Goal: Task Accomplishment & Management: Manage account settings

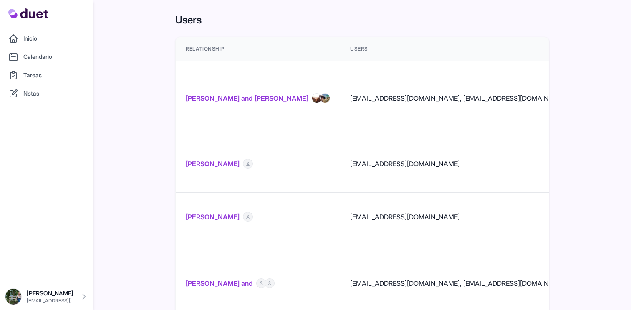
click at [198, 93] on link "[PERSON_NAME] and [PERSON_NAME]" at bounding box center [247, 98] width 123 height 10
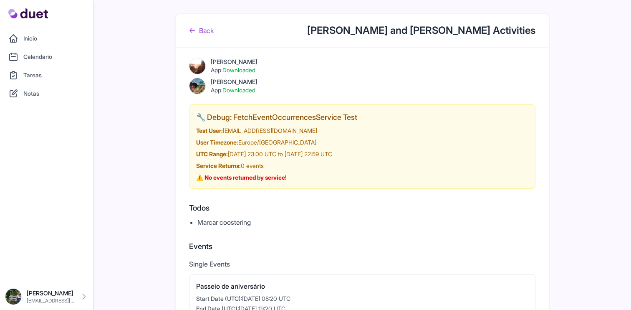
click at [43, 75] on link "Tareas" at bounding box center [46, 75] width 83 height 17
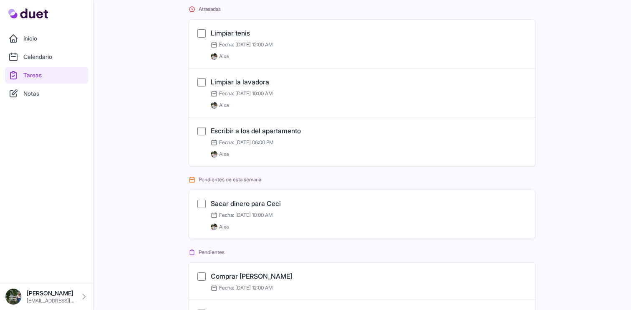
scroll to position [36, 0]
click at [206, 204] on div "Marcar como completada Sacar dinero para Ceci Fecha: [DATE] 10:00 AM [GEOGRAPHI…" at bounding box center [363, 214] width 330 height 32
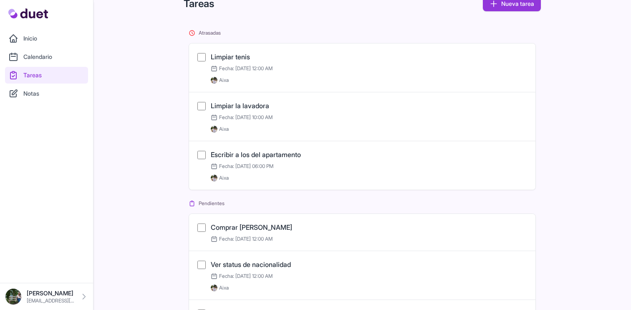
scroll to position [0, 0]
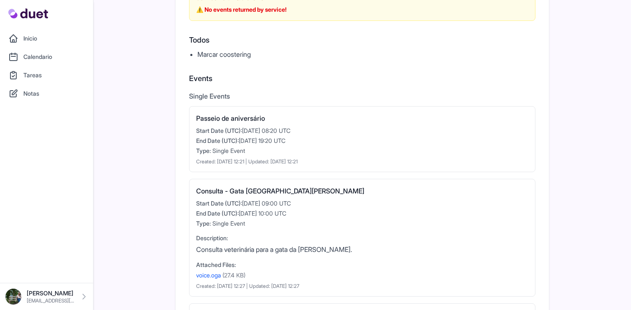
scroll to position [170, 0]
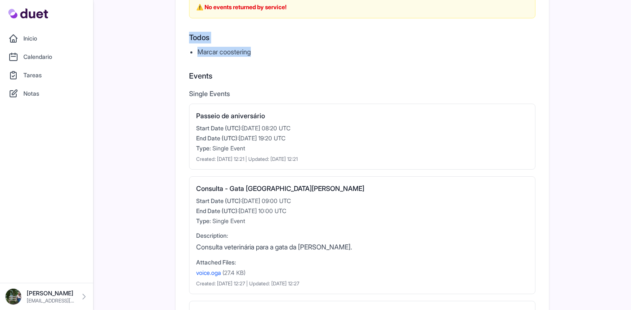
drag, startPoint x: 189, startPoint y: 39, endPoint x: 258, endPoint y: 55, distance: 70.6
click at [258, 55] on div "[PERSON_NAME] App: Downloaded [PERSON_NAME] App: Downloaded 🔧 Debug: FetchEvent…" at bounding box center [362, 223] width 373 height 692
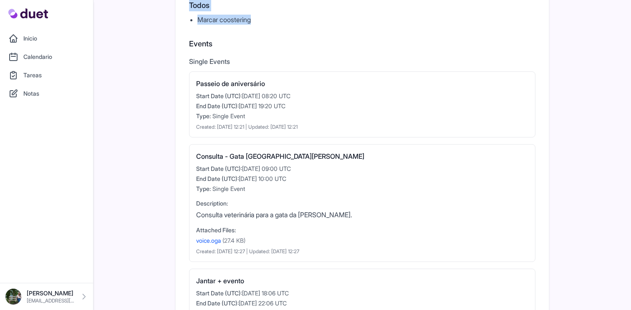
scroll to position [209, 0]
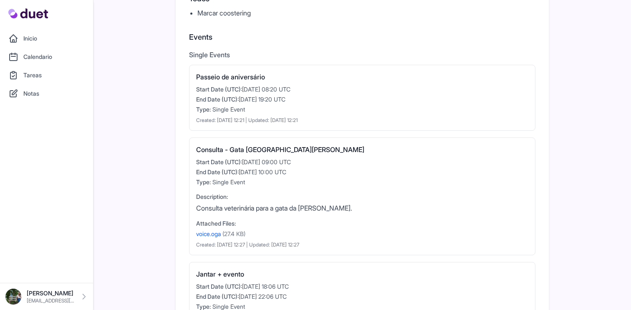
click at [224, 76] on h3 "Passeio de aniversário" at bounding box center [362, 77] width 332 height 10
drag, startPoint x: 224, startPoint y: 76, endPoint x: 274, endPoint y: 102, distance: 56.2
click at [224, 76] on h3 "Passeio de aniversário" at bounding box center [362, 77] width 332 height 10
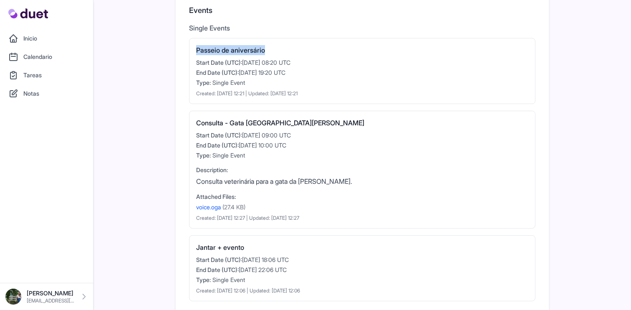
scroll to position [236, 0]
click at [237, 126] on h3 "Consulta - Gata [GEOGRAPHIC_DATA][PERSON_NAME]" at bounding box center [362, 122] width 332 height 10
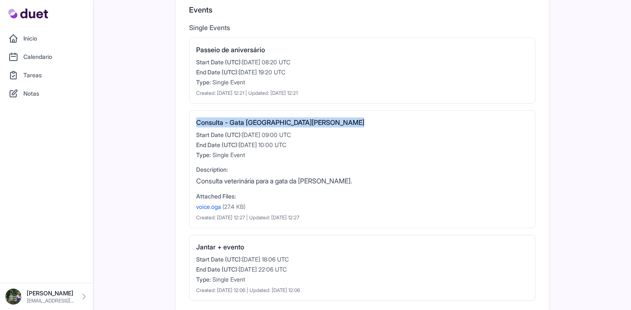
click at [237, 126] on h3 "Consulta - Gata [GEOGRAPHIC_DATA][PERSON_NAME]" at bounding box center [362, 122] width 332 height 10
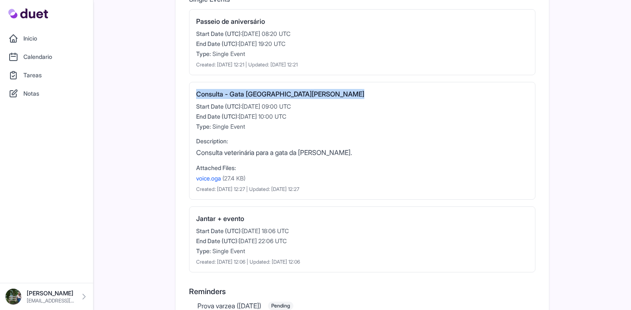
scroll to position [271, 0]
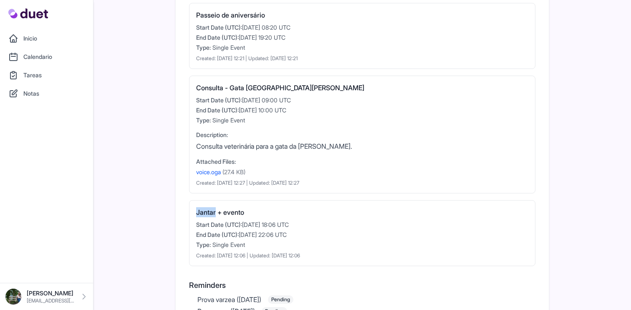
drag, startPoint x: 216, startPoint y: 213, endPoint x: 193, endPoint y: 212, distance: 23.0
click at [193, 212] on div "Jantar + evento Start Date (UTC): [DATE] 18:06 UTC End Date (UTC): [DATE] 22:06…" at bounding box center [362, 233] width 347 height 66
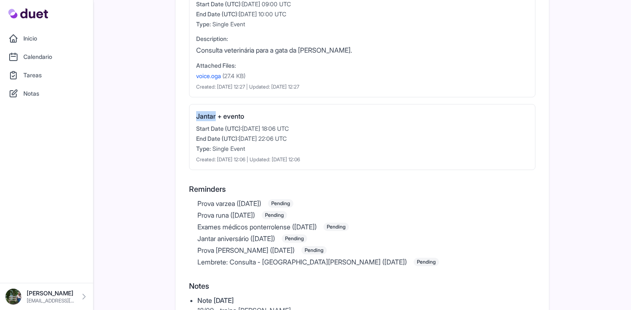
scroll to position [376, 0]
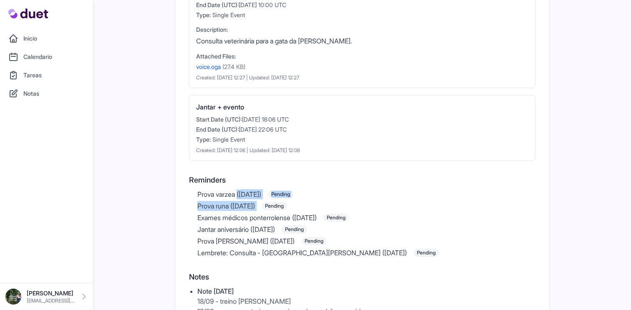
drag, startPoint x: 195, startPoint y: 195, endPoint x: 296, endPoint y: 213, distance: 103.1
click at [286, 208] on ul "Prova varzea ([DATE]) Pending Prova runa ([DATE]) Pending Exames médicos ponter…" at bounding box center [362, 223] width 347 height 68
click at [286, 217] on span "Exames médicos ponterrolense ([DATE])" at bounding box center [257, 218] width 119 height 10
drag, startPoint x: 295, startPoint y: 216, endPoint x: 185, endPoint y: 217, distance: 110.3
click at [185, 217] on div "[PERSON_NAME] App: Downloaded [PERSON_NAME] App: Downloaded 🔧 Debug: FetchEvent…" at bounding box center [362, 17] width 373 height 692
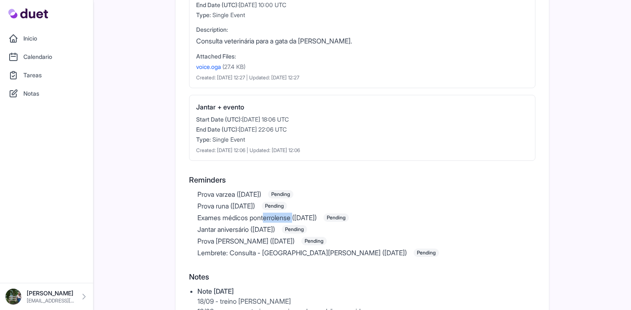
copy span "Exames médicos ponterrolense"
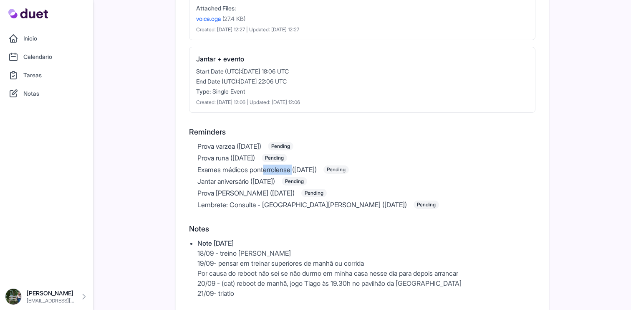
scroll to position [424, 0]
drag, startPoint x: 240, startPoint y: 193, endPoint x: 195, endPoint y: 193, distance: 45.1
click at [195, 193] on ul "Prova varzea ([DATE]) Pending Prova runa ([DATE]) Pending Exames médicos ponter…" at bounding box center [362, 176] width 347 height 68
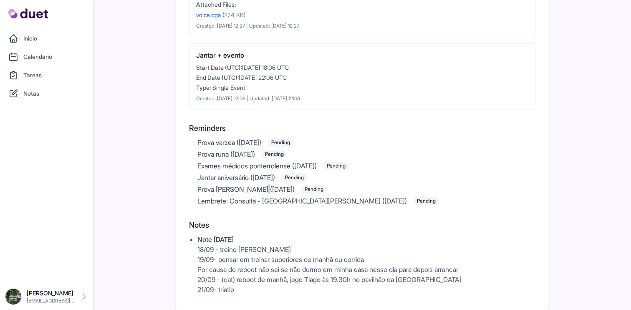
scroll to position [430, 0]
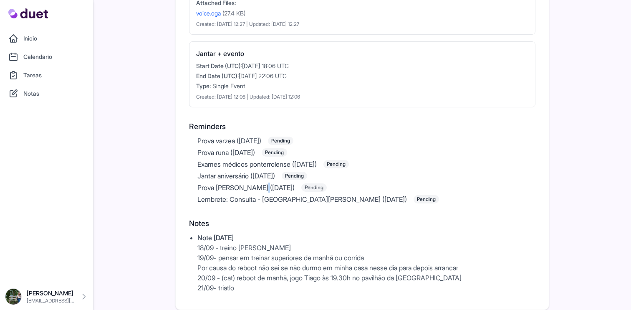
copy span "Prova [PERSON_NAME]"
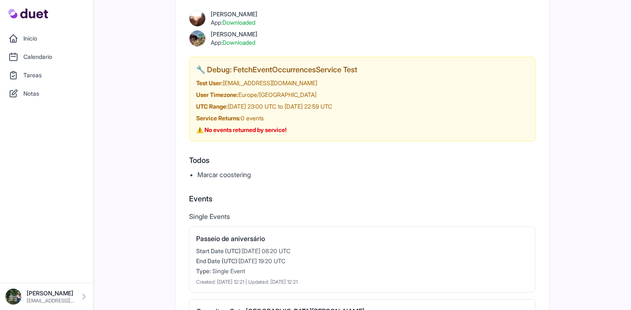
scroll to position [0, 0]
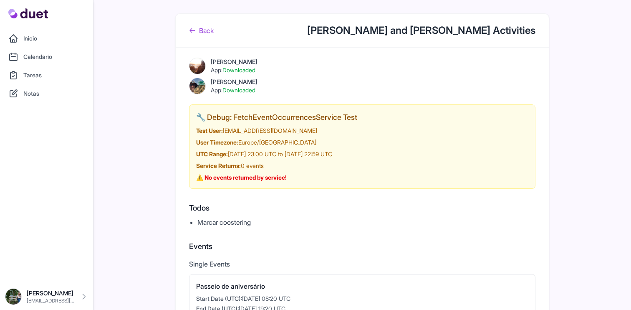
click at [203, 32] on link "Back" at bounding box center [201, 30] width 25 height 10
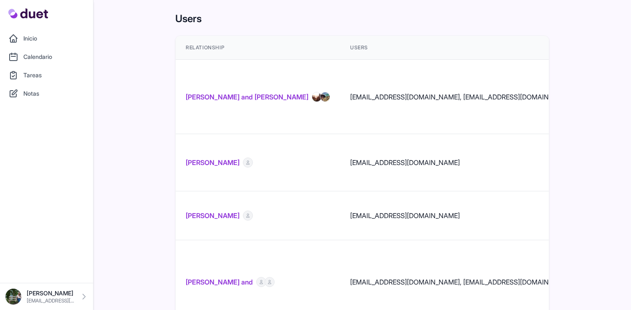
click at [255, 92] on link "[PERSON_NAME] and [PERSON_NAME]" at bounding box center [247, 97] width 123 height 10
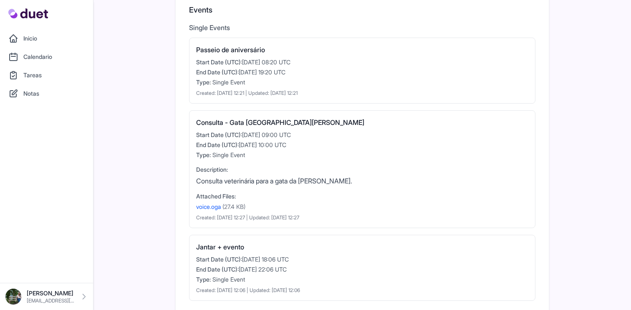
scroll to position [296, 0]
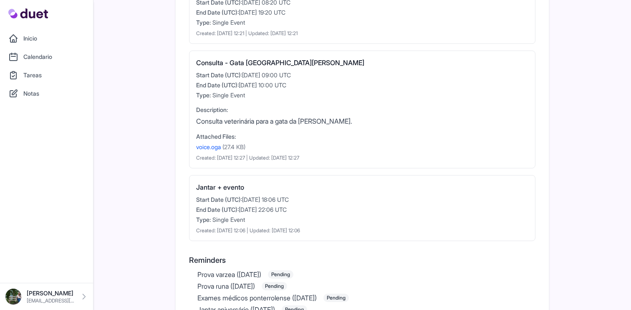
click at [207, 144] on link "voice.oga" at bounding box center [208, 146] width 25 height 7
drag, startPoint x: 320, startPoint y: 84, endPoint x: 182, endPoint y: 76, distance: 138.9
click at [182, 76] on div "[PERSON_NAME] App: Downloaded [PERSON_NAME] App: Downloaded 🔧 Debug: FetchEvent…" at bounding box center [362, 98] width 373 height 692
drag, startPoint x: 266, startPoint y: 80, endPoint x: 276, endPoint y: 80, distance: 9.6
click at [266, 80] on div "Start Date (UTC): [DATE] 09:00 UTC End Date (UTC): [DATE] 10:00 UTC Type: Singl…" at bounding box center [362, 85] width 332 height 28
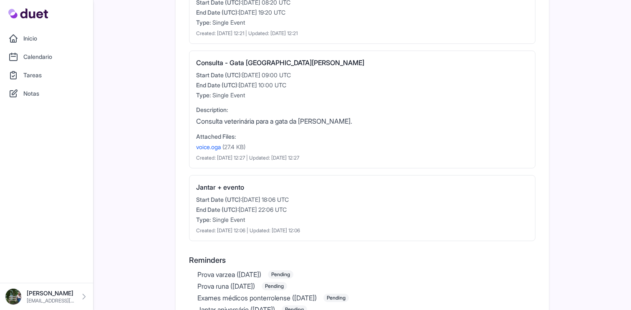
drag, startPoint x: 279, startPoint y: 77, endPoint x: 261, endPoint y: 77, distance: 18.0
click at [261, 77] on div "Start Date (UTC): [DATE] 09:00 UTC" at bounding box center [362, 75] width 332 height 8
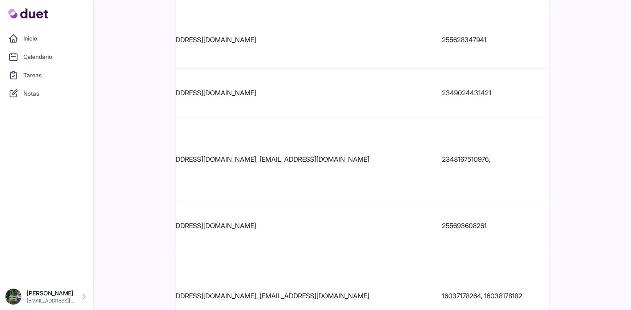
scroll to position [944, 0]
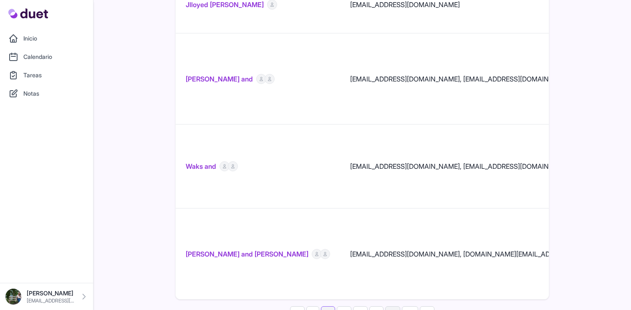
scroll to position [979, 0]
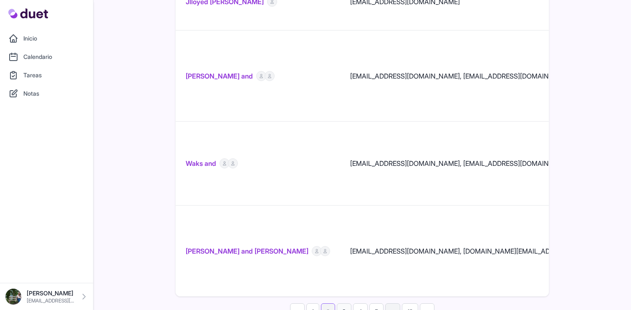
click at [343, 303] on link "3" at bounding box center [344, 311] width 15 height 16
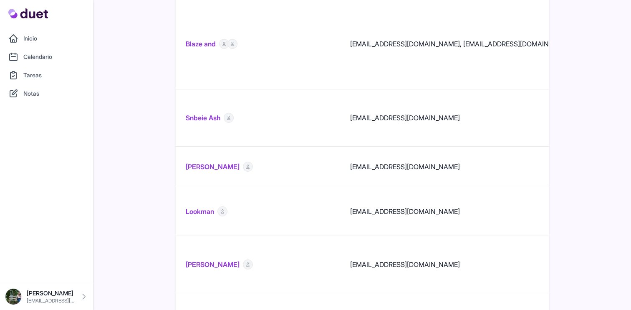
scroll to position [1022, 0]
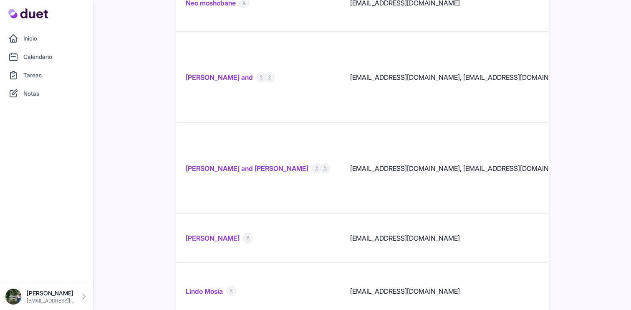
scroll to position [1004, 0]
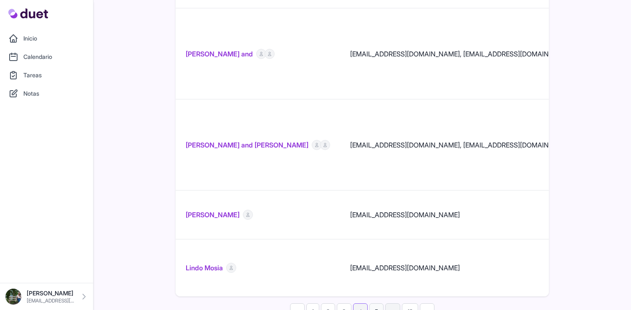
click at [375, 303] on link "5" at bounding box center [377, 311] width 14 height 16
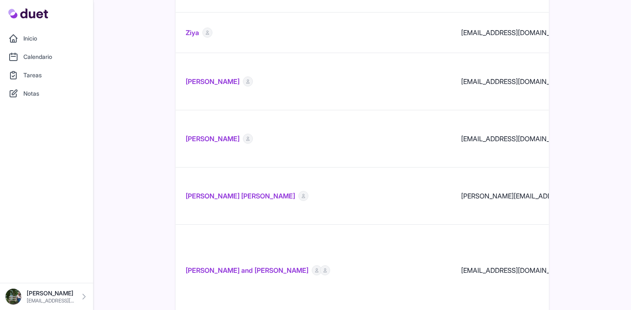
scroll to position [938, 0]
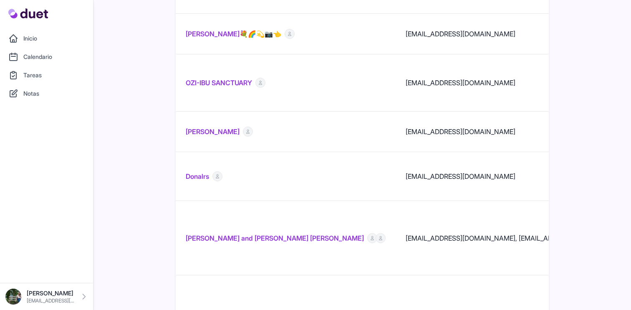
scroll to position [912, 0]
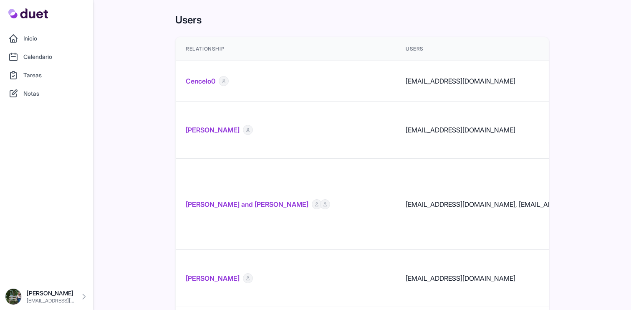
scroll to position [2, 0]
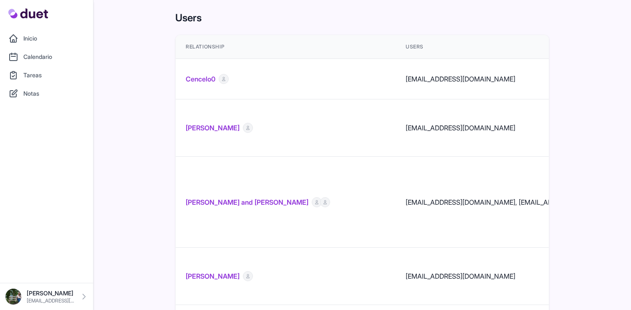
click at [295, 197] on link "dara ogunleye and Jayden Asare-Dompreh" at bounding box center [247, 202] width 123 height 10
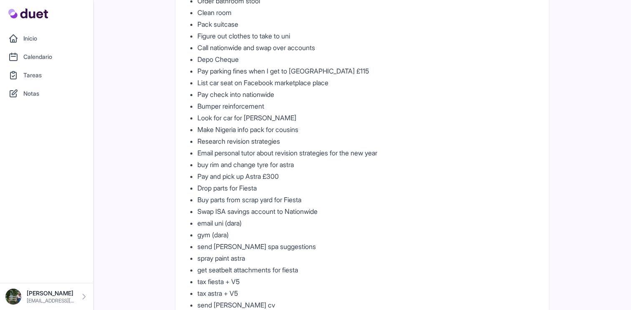
scroll to position [161, 0]
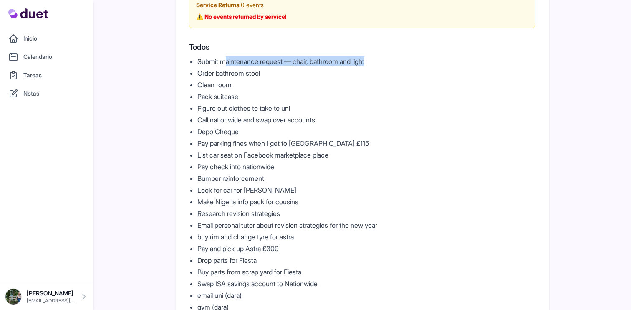
drag, startPoint x: 228, startPoint y: 60, endPoint x: 378, endPoint y: 66, distance: 150.4
click at [378, 66] on li "Submit maintenance request — chair, bathroom and light" at bounding box center [367, 61] width 338 height 10
click at [217, 61] on li "Submit maintenance request — chair, bathroom and light" at bounding box center [367, 61] width 338 height 10
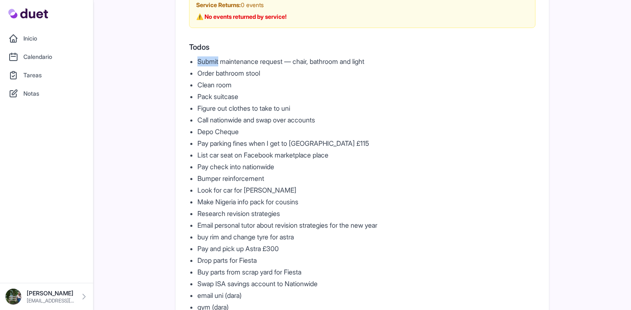
click at [217, 61] on li "Submit maintenance request — chair, bathroom and light" at bounding box center [367, 61] width 338 height 10
click at [226, 74] on li "Order bathroom stool" at bounding box center [367, 73] width 338 height 10
click at [217, 86] on li "Clean room" at bounding box center [367, 85] width 338 height 10
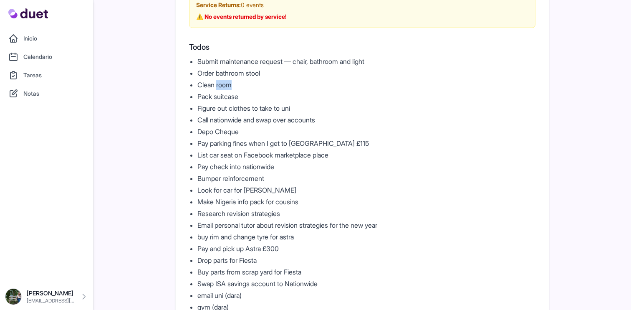
click at [217, 86] on li "Clean room" at bounding box center [367, 85] width 338 height 10
click at [223, 98] on li "Pack suitcase" at bounding box center [367, 96] width 338 height 10
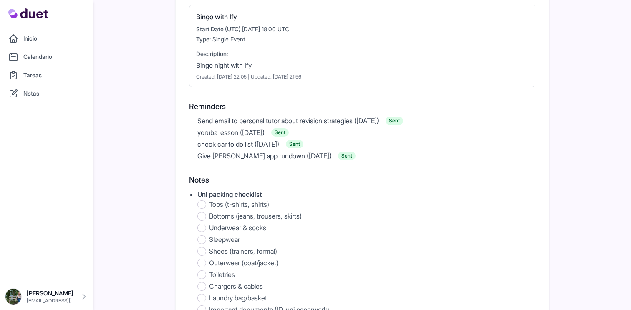
scroll to position [1104, 0]
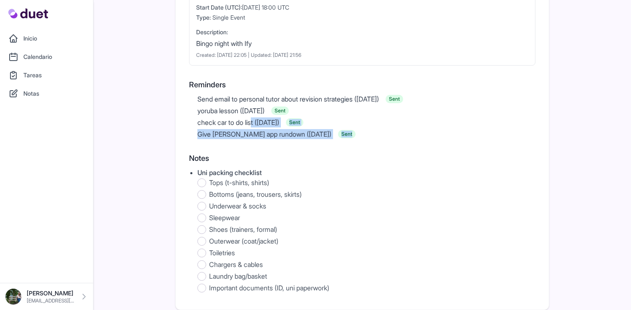
drag, startPoint x: 331, startPoint y: 132, endPoint x: 182, endPoint y: 122, distance: 149.4
click at [270, 126] on span "check car to do list (2025-09-03)" at bounding box center [239, 122] width 82 height 10
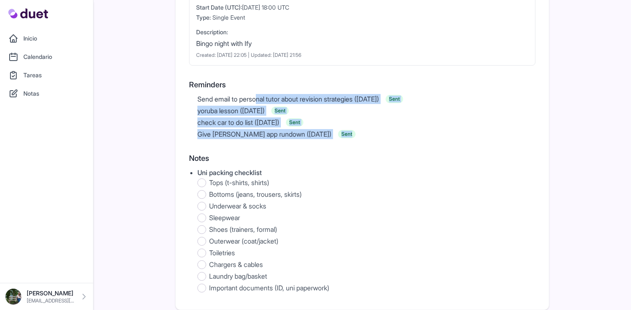
drag, startPoint x: 342, startPoint y: 134, endPoint x: 190, endPoint y: 98, distance: 156.3
click at [190, 98] on ul "Send email to personal tutor about revision strategies (2025-09-08) Sent yoruba…" at bounding box center [362, 116] width 347 height 45
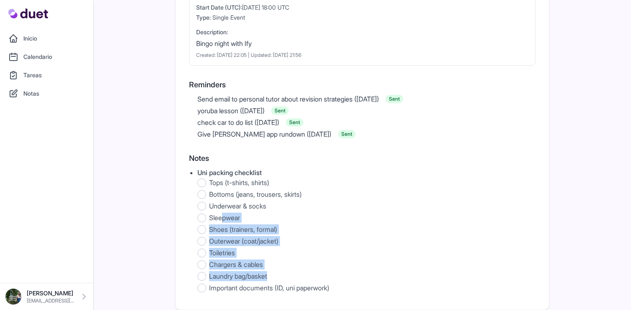
drag, startPoint x: 225, startPoint y: 214, endPoint x: 300, endPoint y: 284, distance: 102.8
click at [281, 276] on ol "Tops (t-shirts, shirts) Bottoms (jeans, trousers, skirts) Underwear & socks Sle…" at bounding box center [367, 234] width 338 height 115
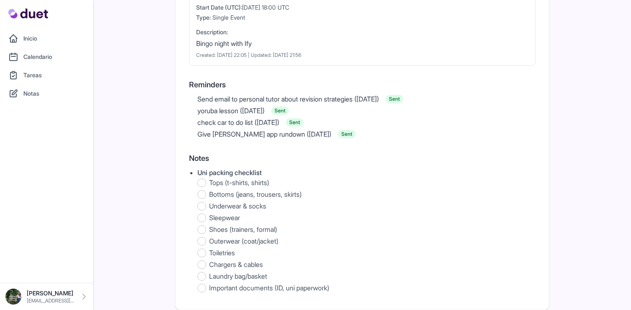
click at [331, 286] on li "Important documents (ID, uni paperwork)" at bounding box center [367, 288] width 338 height 10
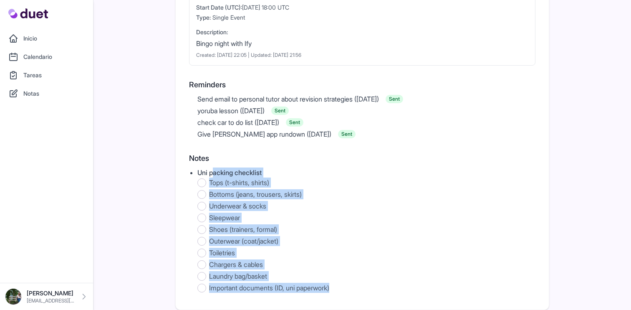
drag, startPoint x: 352, startPoint y: 285, endPoint x: 214, endPoint y: 176, distance: 175.7
click at [214, 176] on li "Uni packing checklist Tops (t-shirts, shirts) Bottoms (jeans, trousers, skirts)…" at bounding box center [367, 229] width 338 height 125
click at [36, 35] on link "Inicio" at bounding box center [46, 38] width 83 height 17
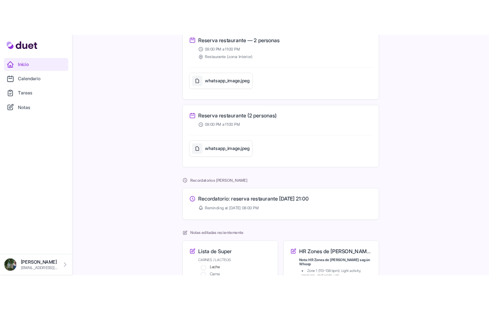
scroll to position [403, 0]
